Goal: Task Accomplishment & Management: Manage account settings

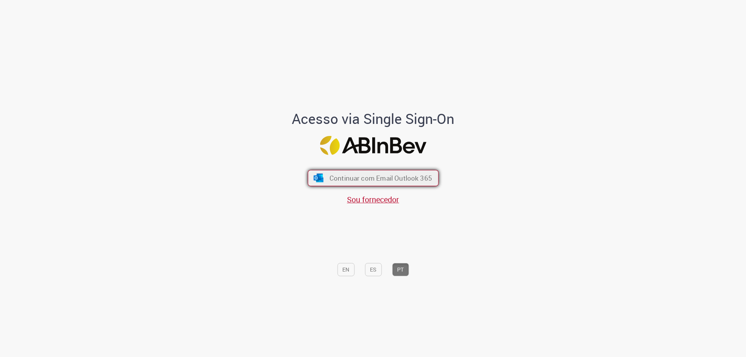
click at [386, 175] on span "Continuar com Email Outlook 365" at bounding box center [380, 178] width 103 height 9
drag, startPoint x: 354, startPoint y: 177, endPoint x: 358, endPoint y: 175, distance: 4.3
click at [355, 176] on span "Continuar com Email Outlook 365" at bounding box center [380, 178] width 103 height 9
